Goal: Find specific page/section: Find specific page/section

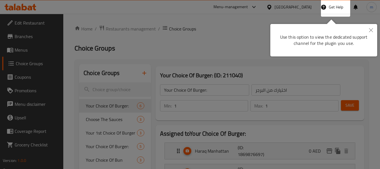
click at [374, 24] on div "Use this option to view the dedicated support channel for the plugin you use." at bounding box center [324, 37] width 107 height 37
click at [372, 28] on button "Close" at bounding box center [371, 30] width 12 height 13
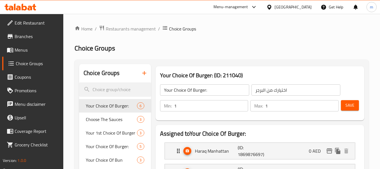
click at [285, 9] on div "[GEOGRAPHIC_DATA]" at bounding box center [293, 7] width 37 height 6
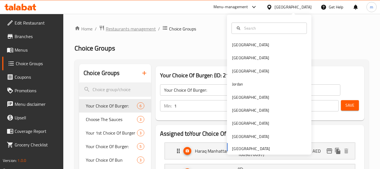
click at [128, 30] on span "Restaurants management" at bounding box center [131, 28] width 50 height 7
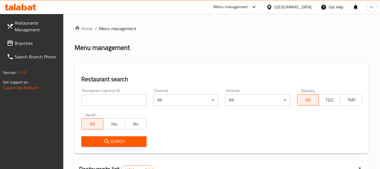
click at [19, 50] on div at bounding box center [190, 84] width 380 height 169
click at [30, 43] on span "Branches" at bounding box center [37, 43] width 44 height 7
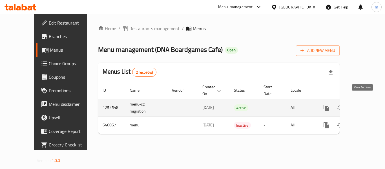
click at [364, 104] on icon "enhanced table" at bounding box center [366, 107] width 7 height 7
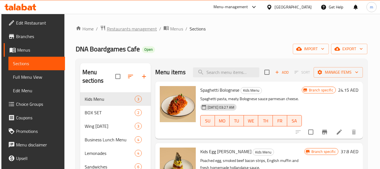
click at [125, 28] on span "Restaurants management" at bounding box center [132, 28] width 50 height 7
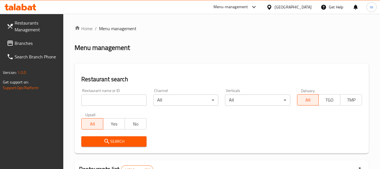
click at [103, 98] on input "search" at bounding box center [113, 99] width 65 height 11
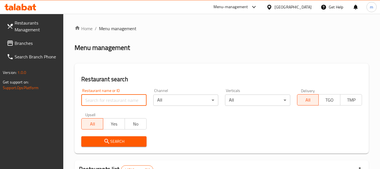
paste input "640992"
type input "640992"
click button "Search" at bounding box center [113, 141] width 65 height 10
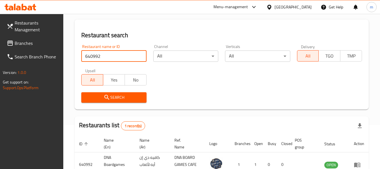
scroll to position [82, 0]
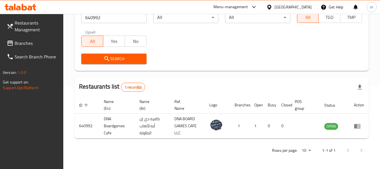
click at [295, 9] on div "[GEOGRAPHIC_DATA]" at bounding box center [293, 7] width 37 height 6
drag, startPoint x: 208, startPoint y: 41, endPoint x: 223, endPoint y: 11, distance: 33.1
click at [208, 40] on div "Restaurant name or ID 640992 Restaurant name or ID Channel All ​ Verticals All …" at bounding box center [222, 35] width 288 height 65
click at [225, 8] on div "Menu-management" at bounding box center [231, 7] width 35 height 7
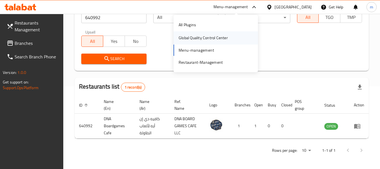
click at [204, 38] on div "Global Quality Control Center" at bounding box center [203, 38] width 49 height 6
